Goal: Communication & Community: Answer question/provide support

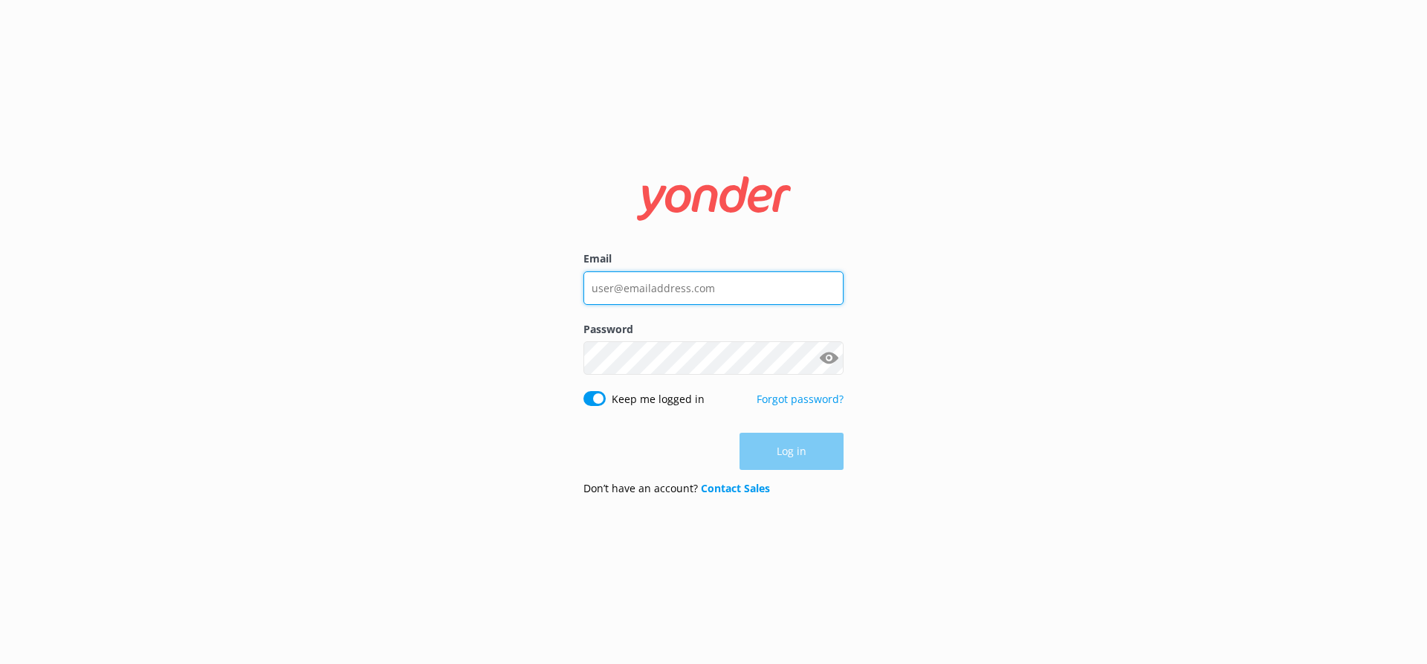
type input "[EMAIL_ADDRESS][DOMAIN_NAME]"
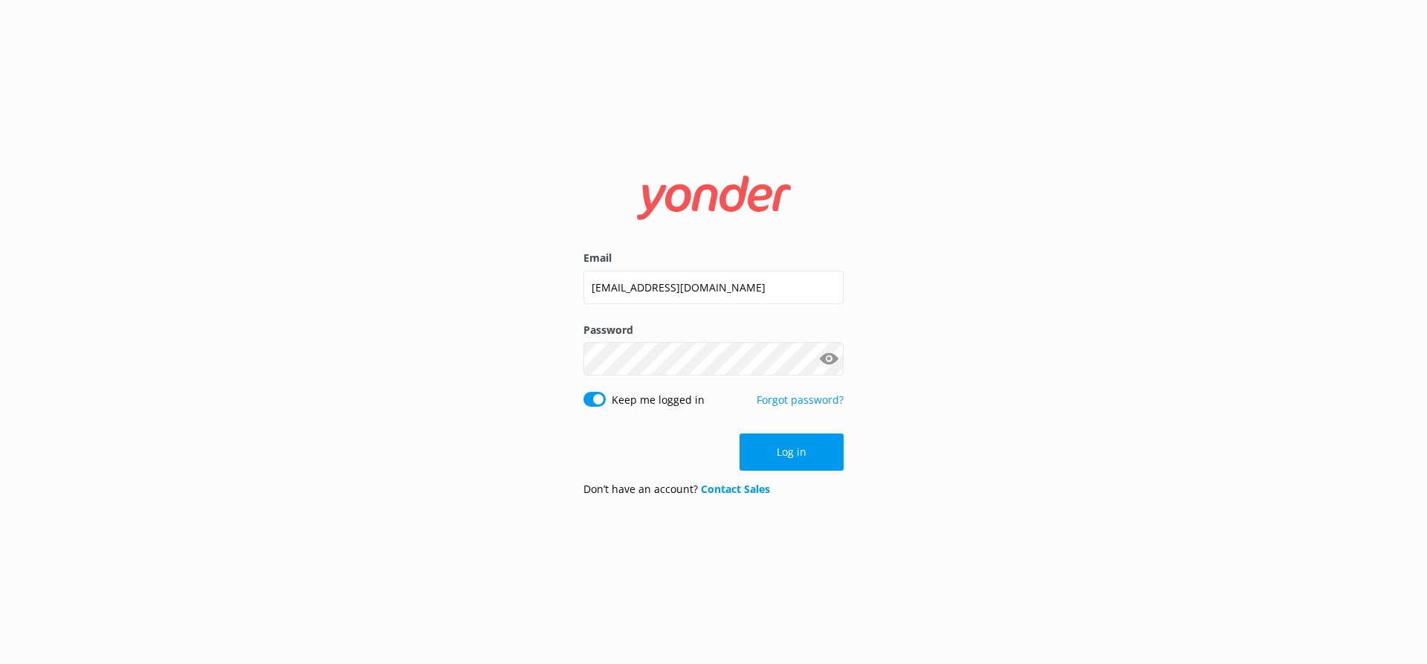
click at [769, 445] on div "Log in" at bounding box center [713, 451] width 260 height 37
click at [769, 445] on button "Log in" at bounding box center [791, 451] width 104 height 37
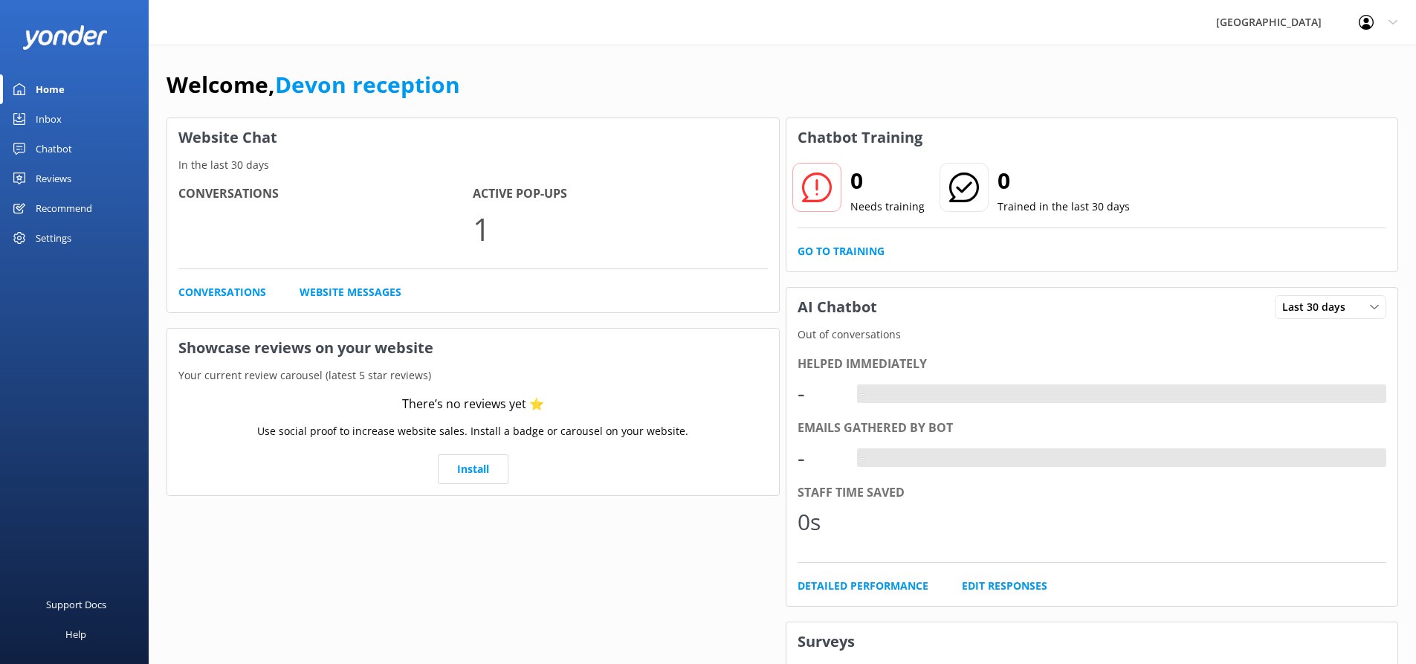
click at [76, 154] on link "Chatbot" at bounding box center [74, 149] width 149 height 30
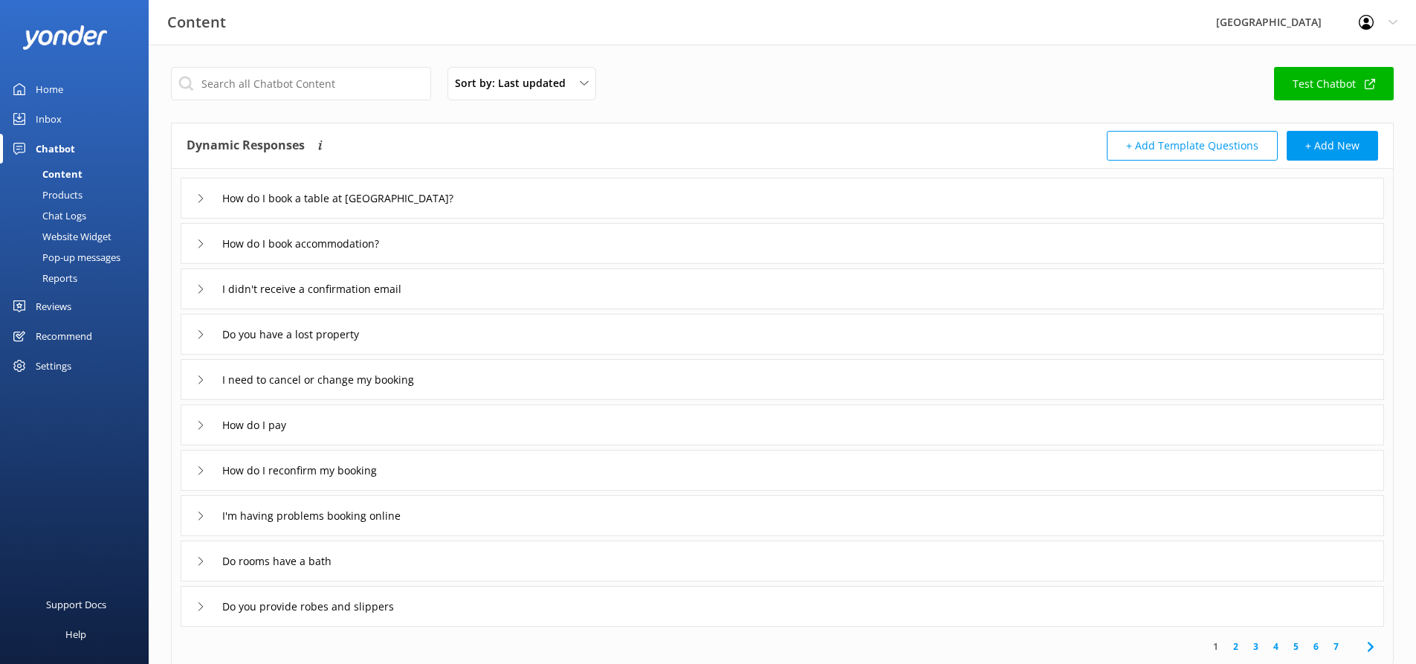
click at [53, 140] on div "Chatbot" at bounding box center [55, 149] width 39 height 30
click at [54, 118] on div "Inbox" at bounding box center [49, 119] width 26 height 30
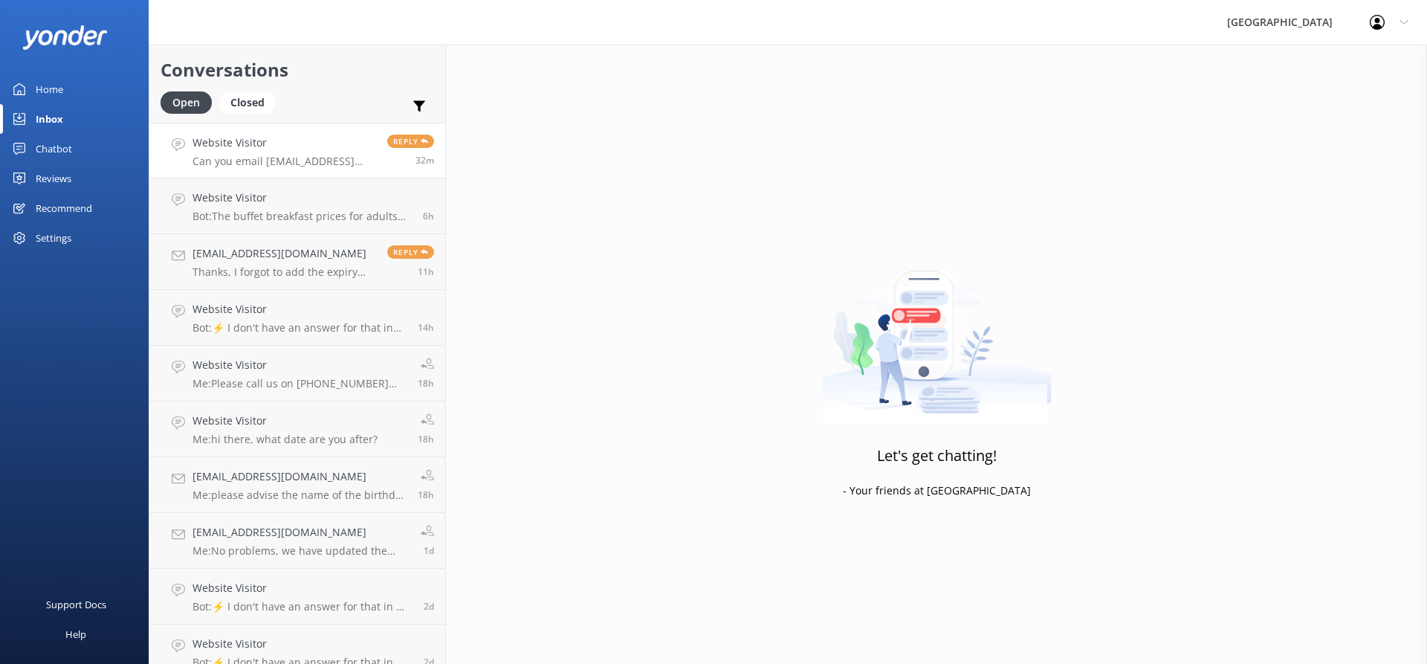
click at [328, 143] on h4 "Website Visitor" at bounding box center [284, 143] width 184 height 16
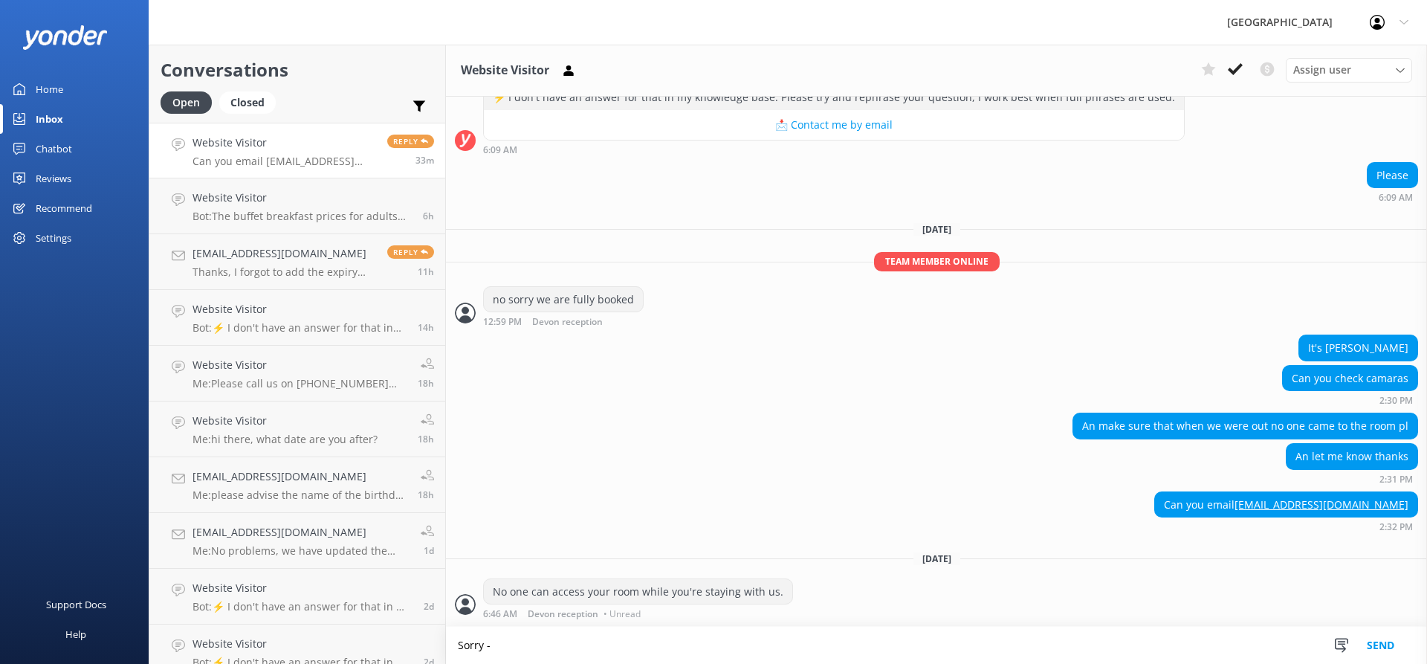
scroll to position [1862, 0]
click at [492, 646] on textarea "Sorry - No [PERSON_NAME]" at bounding box center [936, 645] width 981 height 37
type textarea "Sorry - We do not have a room under [PERSON_NAME]"
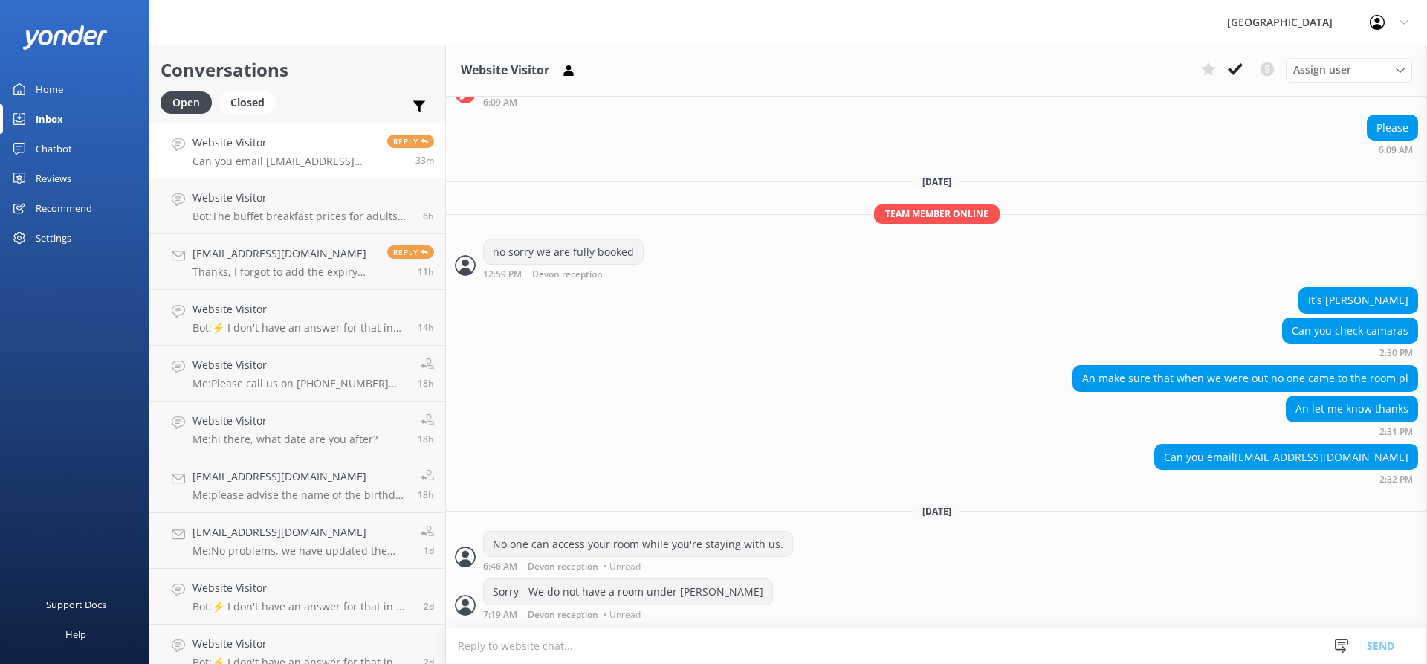
scroll to position [1909, 0]
click at [253, 268] on p "Thanks, I forgot to add the expiry date, let me resend the email, with thanks" at bounding box center [284, 271] width 184 height 13
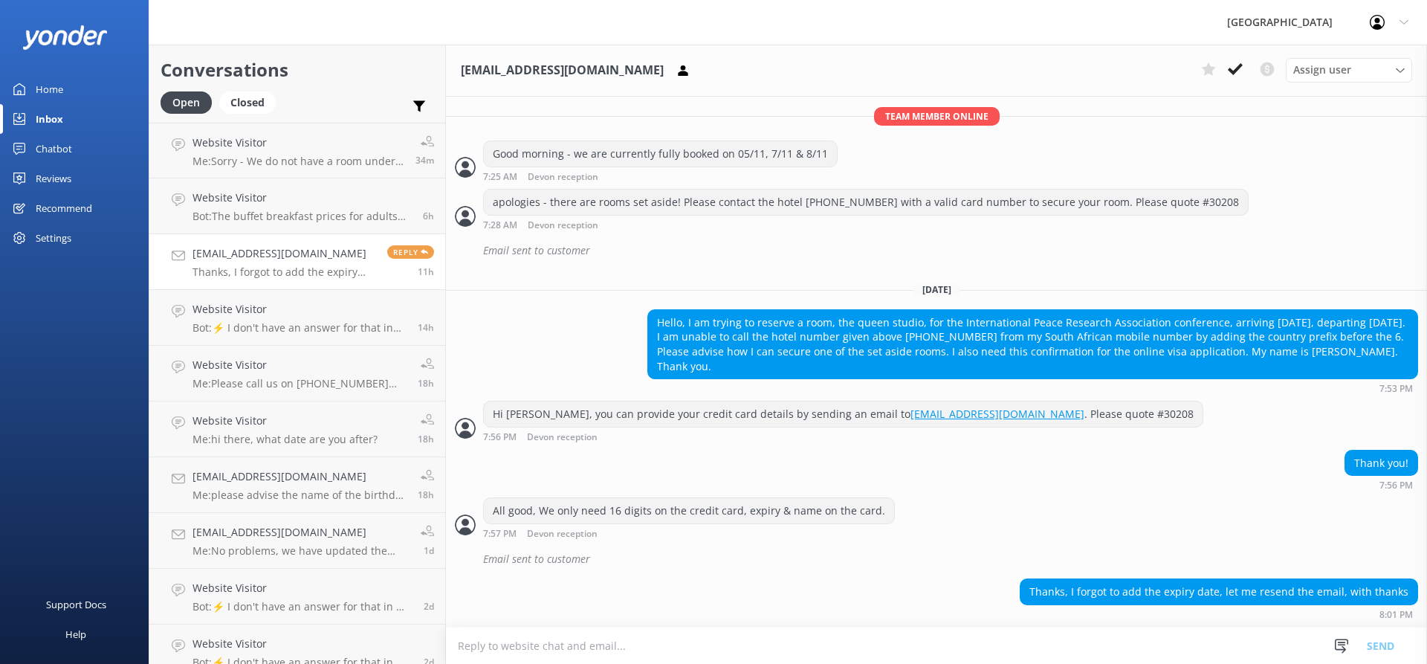
scroll to position [572, 0]
drag, startPoint x: 214, startPoint y: 316, endPoint x: 221, endPoint y: 320, distance: 7.7
click at [215, 317] on h4 "Website Visitor" at bounding box center [299, 309] width 214 height 16
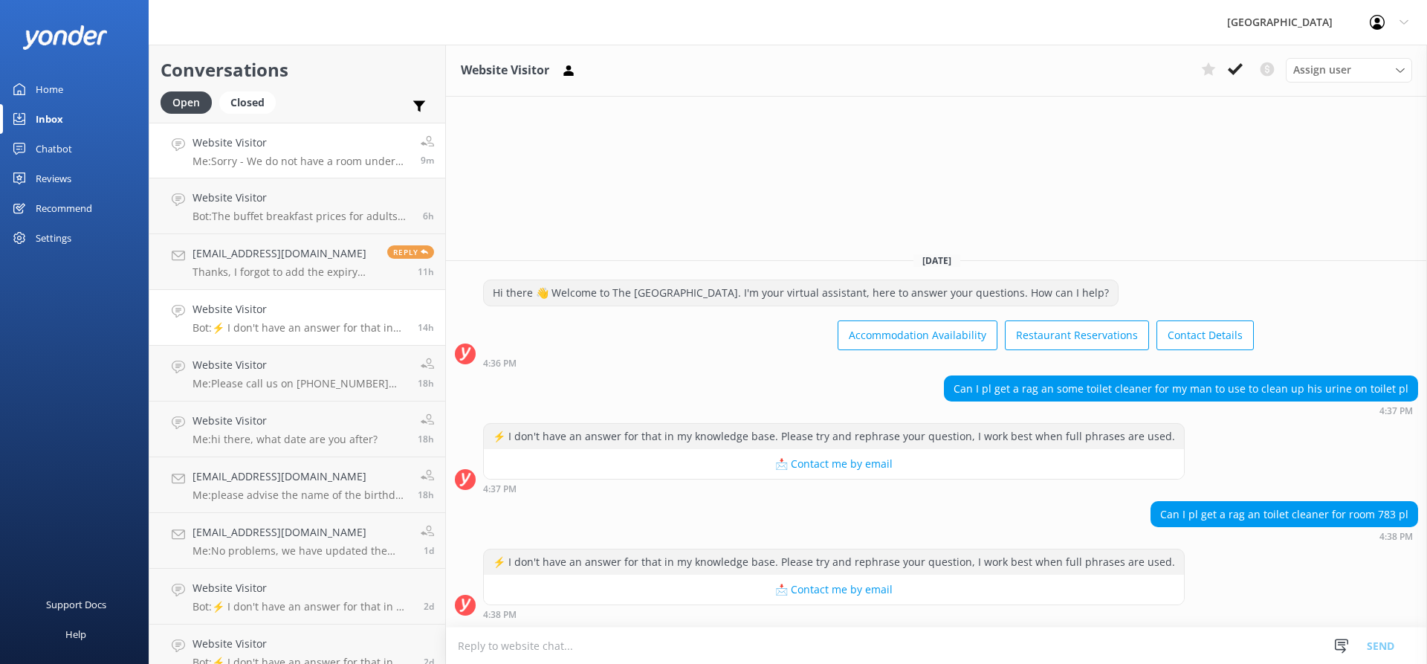
click at [245, 160] on p "Me: Sorry - We do not have a room under [PERSON_NAME]" at bounding box center [300, 161] width 217 height 13
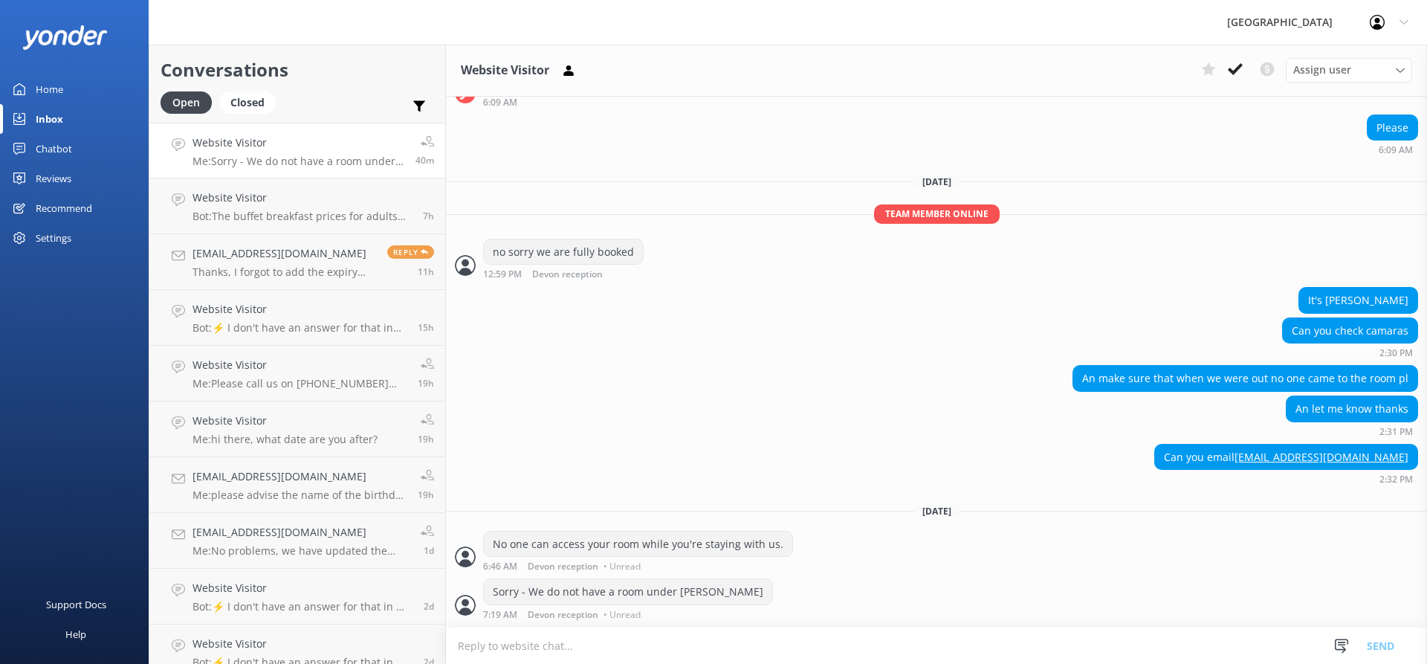
scroll to position [1909, 0]
